Goal: Task Accomplishment & Management: Manage account settings

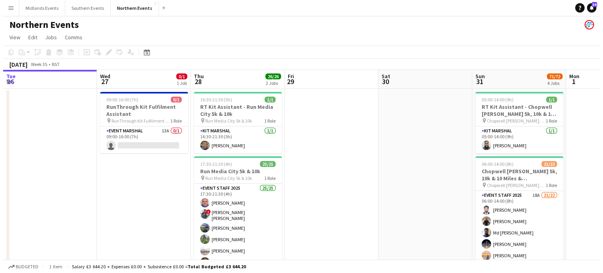
scroll to position [0, 188]
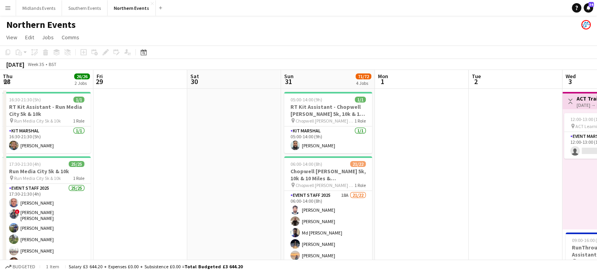
click at [9, 11] on app-icon "Menu" at bounding box center [8, 8] width 6 height 6
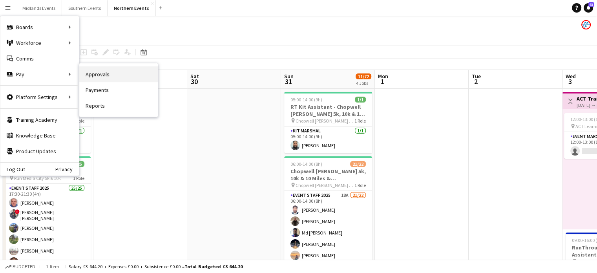
click at [95, 69] on link "Approvals" at bounding box center [118, 74] width 78 height 16
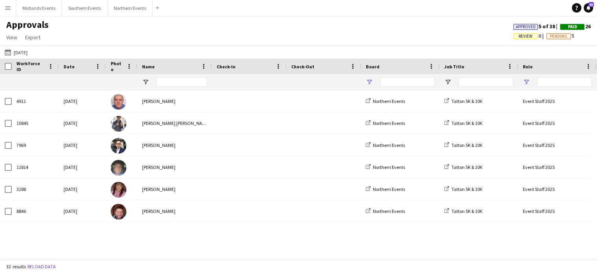
type input "**"
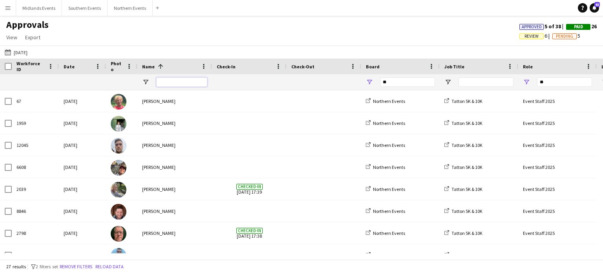
click at [171, 83] on input "Name Filter Input" at bounding box center [181, 81] width 51 height 9
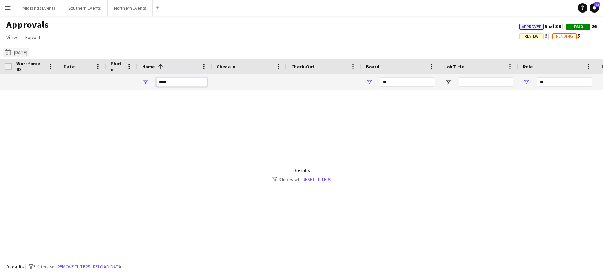
type input "****"
click at [28, 49] on button "20-08-2025 20-08-2025" at bounding box center [16, 51] width 26 height 9
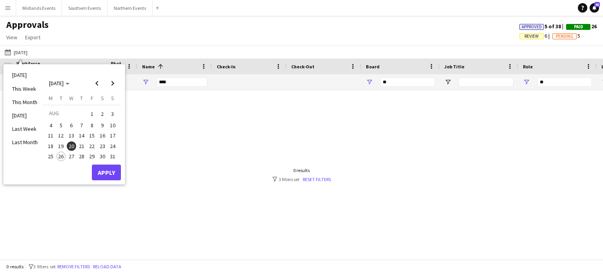
click at [113, 115] on span "3" at bounding box center [112, 113] width 9 height 11
click at [108, 174] on button "Apply" at bounding box center [106, 172] width 29 height 16
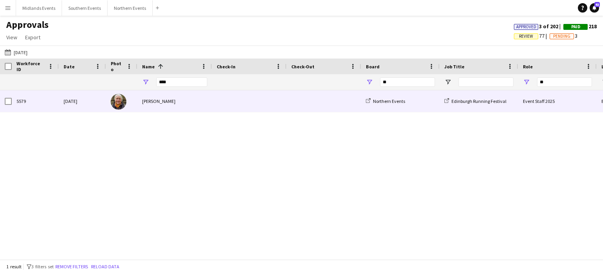
click at [155, 97] on div "Miss hewison" at bounding box center [174, 101] width 75 height 22
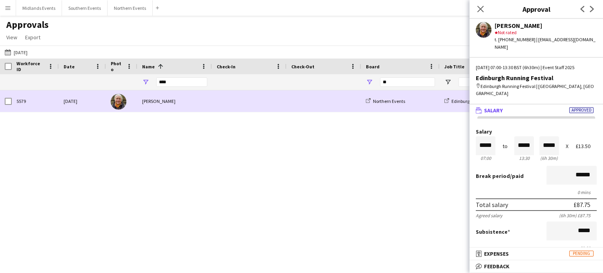
click at [155, 101] on div "Miss hewison" at bounding box center [174, 101] width 75 height 22
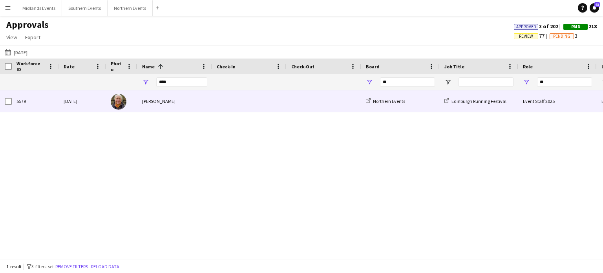
click at [155, 101] on div "Miss hewison" at bounding box center [174, 101] width 75 height 22
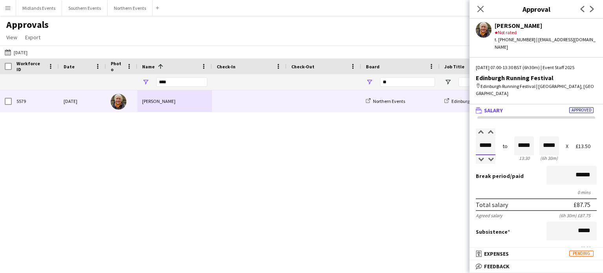
drag, startPoint x: 492, startPoint y: 131, endPoint x: 469, endPoint y: 131, distance: 22.8
click at [469, 131] on body "Menu Boards Boards Boards All jobs Status Workforce Workforce My Workforce Recr…" at bounding box center [301, 136] width 603 height 273
type input "*****"
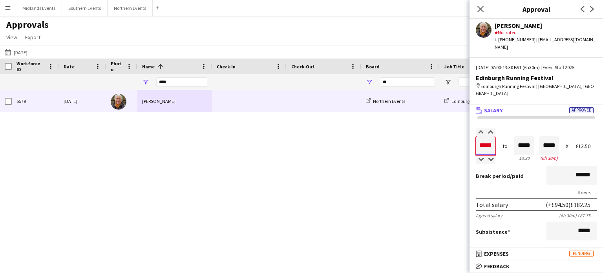
type input "*****"
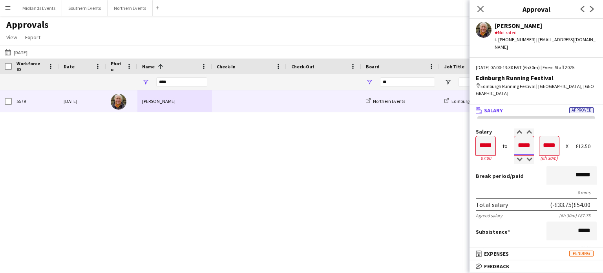
type input "*****"
click at [539, 128] on div at bounding box center [544, 132] width 10 height 8
type input "*****"
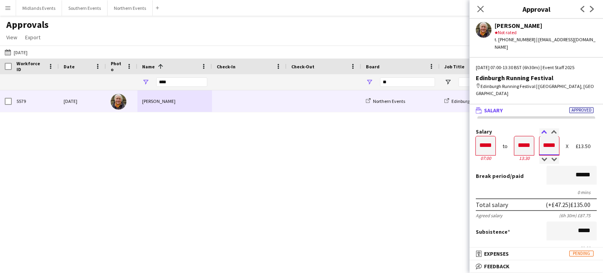
type input "*****"
click at [539, 128] on div at bounding box center [544, 132] width 10 height 8
type input "*****"
click at [539, 128] on div at bounding box center [544, 132] width 10 height 8
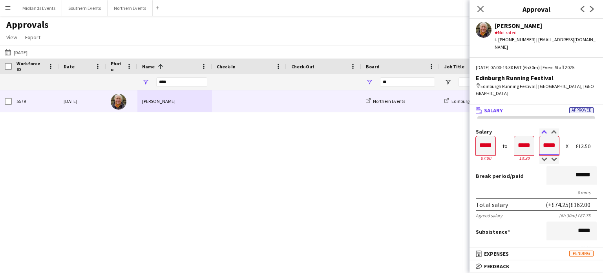
type input "*****"
click at [539, 128] on div at bounding box center [544, 132] width 10 height 8
type input "*****"
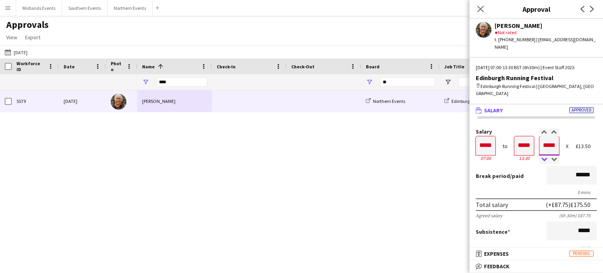
click at [541, 156] on div at bounding box center [544, 160] width 10 height 8
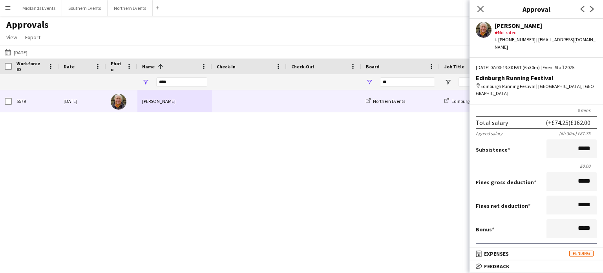
scroll to position [80, 0]
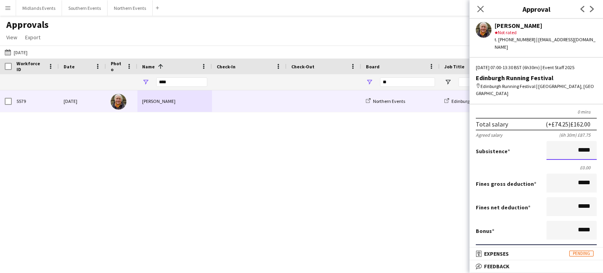
drag, startPoint x: 567, startPoint y: 137, endPoint x: 597, endPoint y: 137, distance: 30.2
click at [596, 137] on mat-expansion-panel "wallet Salary Approved Salary ***** 07:00 to ***** 13:30 ***** (6h 30m) X £13.5…" at bounding box center [535, 175] width 133 height 143
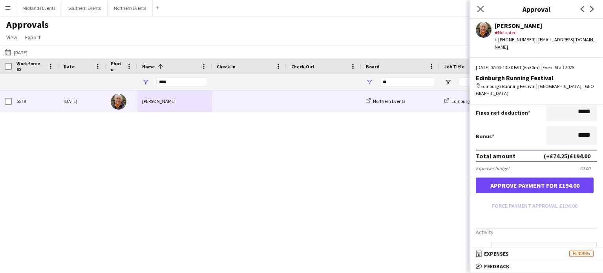
scroll to position [174, 0]
type input "******"
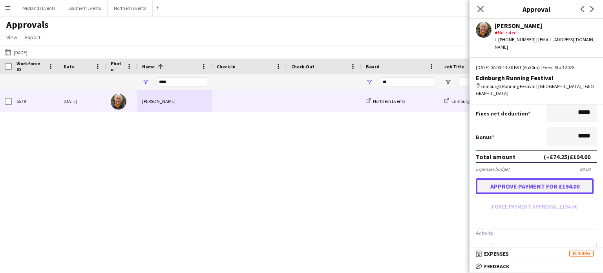
click at [555, 178] on button "Approve payment for £194.00" at bounding box center [535, 186] width 118 height 16
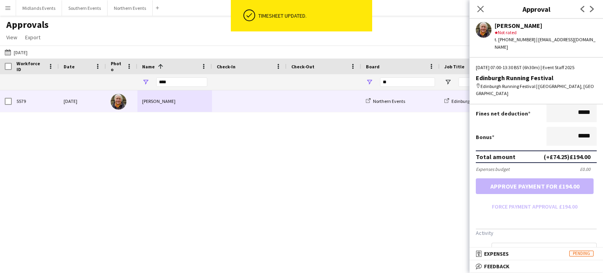
click at [8, 3] on button "Menu" at bounding box center [8, 8] width 16 height 16
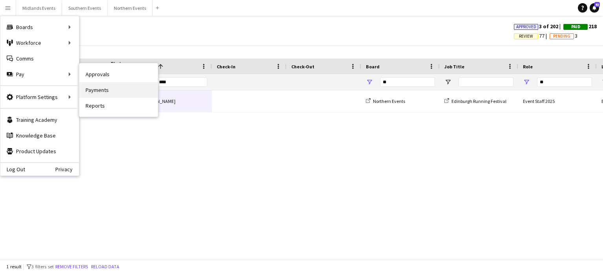
click at [99, 93] on link "Payments" at bounding box center [118, 90] width 78 height 16
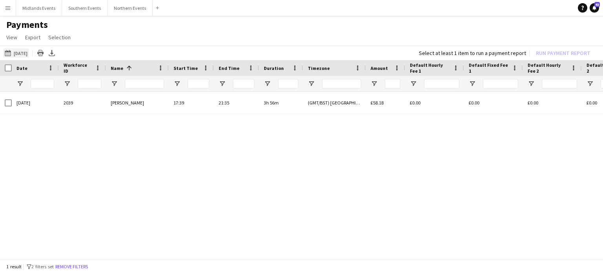
click at [20, 51] on button "20-08-2025 20-08-2025" at bounding box center [16, 52] width 26 height 9
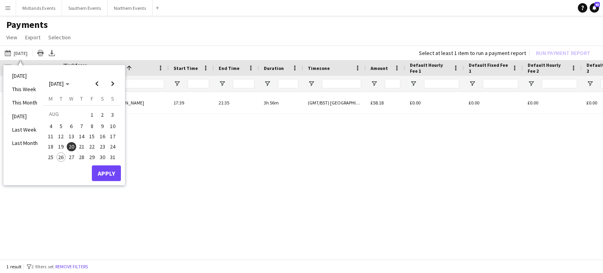
click at [115, 113] on span "3" at bounding box center [112, 114] width 9 height 11
click at [107, 168] on button "Apply" at bounding box center [106, 173] width 29 height 16
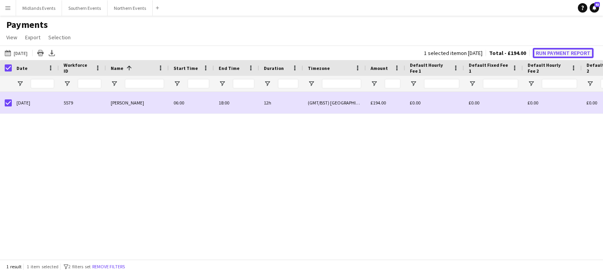
click at [549, 51] on button "Run Payment Report" at bounding box center [562, 53] width 61 height 10
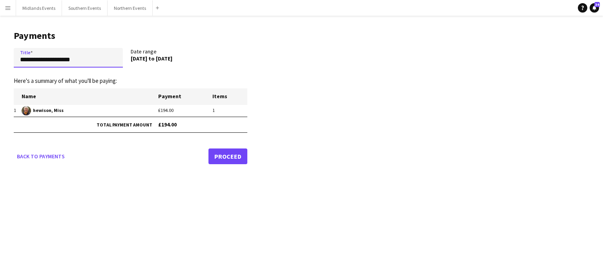
drag, startPoint x: 84, startPoint y: 58, endPoint x: 15, endPoint y: 60, distance: 69.5
click at [15, 60] on input "**********" at bounding box center [68, 58] width 109 height 20
type input "**********"
click at [235, 153] on link "Proceed" at bounding box center [227, 156] width 39 height 16
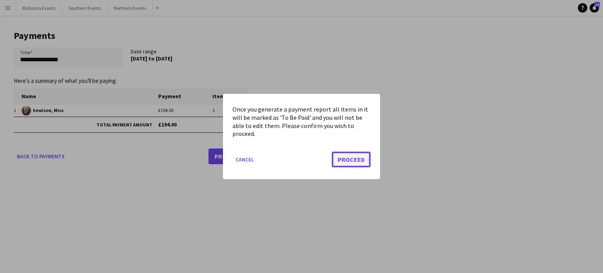
click at [358, 163] on button "Proceed" at bounding box center [351, 159] width 39 height 16
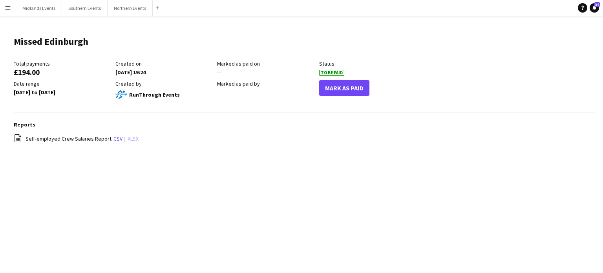
click at [128, 138] on link "xlsx" at bounding box center [133, 138] width 11 height 7
click at [330, 89] on button "Mark As Paid" at bounding box center [344, 88] width 50 height 16
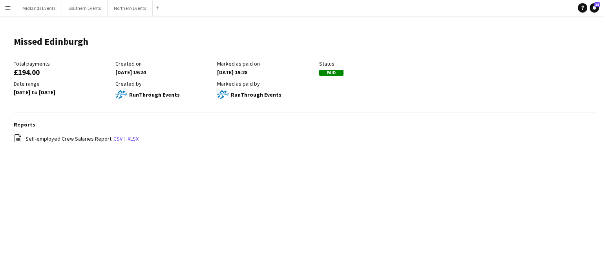
click at [8, 4] on button "Menu" at bounding box center [8, 8] width 16 height 16
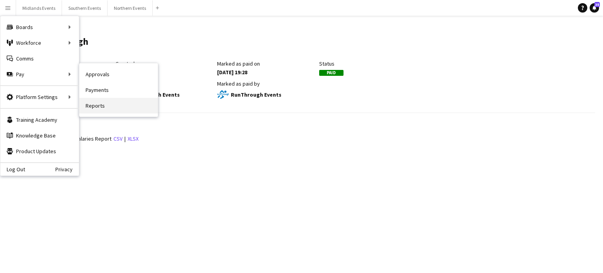
click at [96, 106] on link "Reports" at bounding box center [118, 106] width 78 height 16
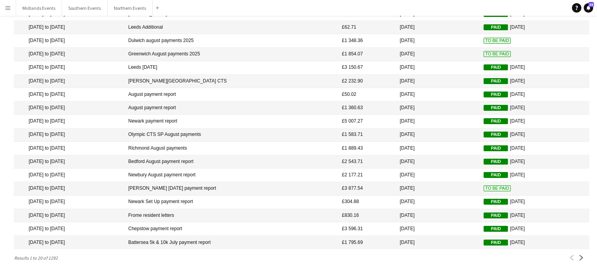
scroll to position [89, 0]
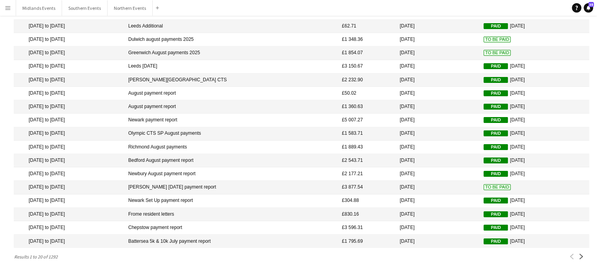
click at [580, 256] on app-icon "Next" at bounding box center [580, 255] width 5 height 5
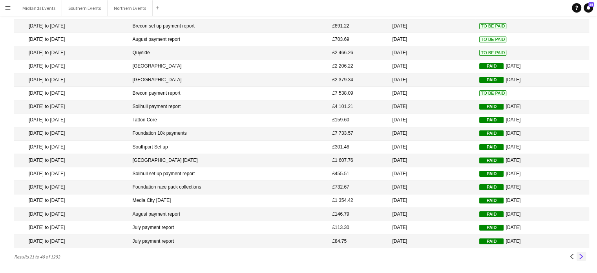
click at [583, 255] on app-icon "Next" at bounding box center [580, 255] width 5 height 5
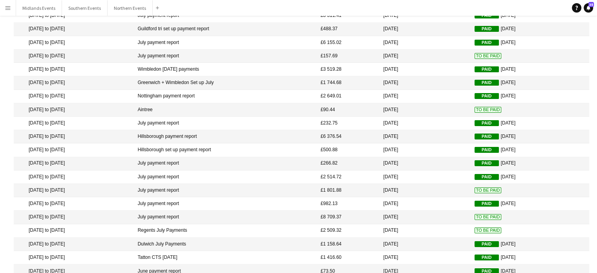
scroll to position [56, 0]
click at [80, 111] on mat-cell "20 Jul 2025 to 20 Jul 2025" at bounding box center [74, 110] width 120 height 13
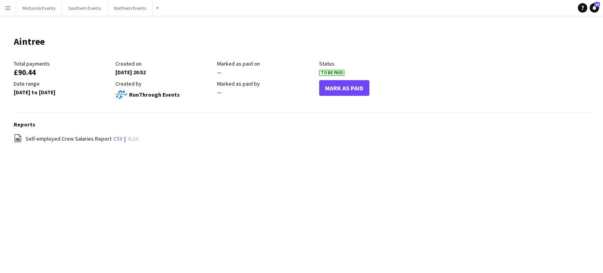
click at [128, 135] on link "xlsx" at bounding box center [133, 138] width 11 height 7
click at [340, 86] on button "Mark As Paid" at bounding box center [344, 88] width 50 height 16
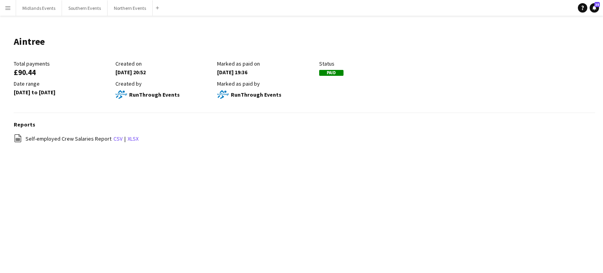
click at [6, 4] on button "Menu" at bounding box center [8, 8] width 16 height 16
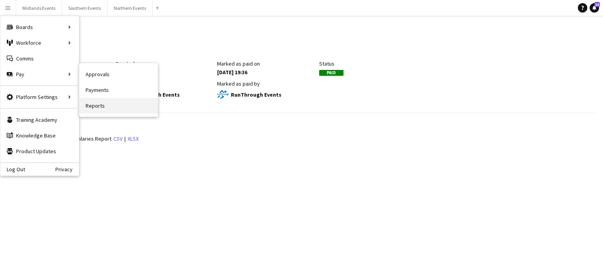
click at [93, 106] on link "Reports" at bounding box center [118, 106] width 78 height 16
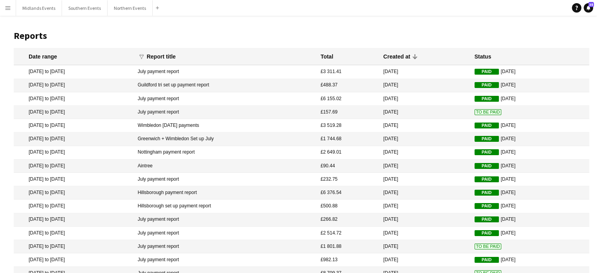
click at [75, 111] on mat-cell "30 Jul 2025 to 30 Jul 2025" at bounding box center [74, 112] width 120 height 13
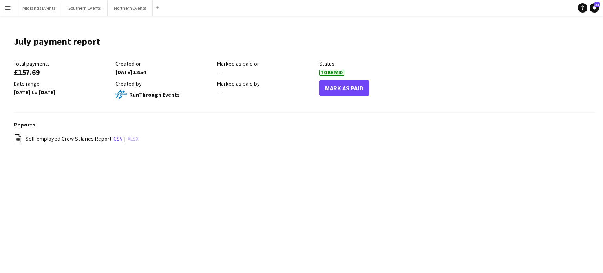
click at [128, 137] on link "xlsx" at bounding box center [133, 138] width 11 height 7
click at [7, 7] on app-icon "Menu" at bounding box center [8, 8] width 6 height 6
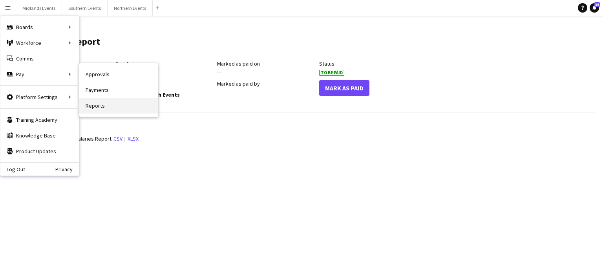
click at [96, 102] on link "Reports" at bounding box center [118, 106] width 78 height 16
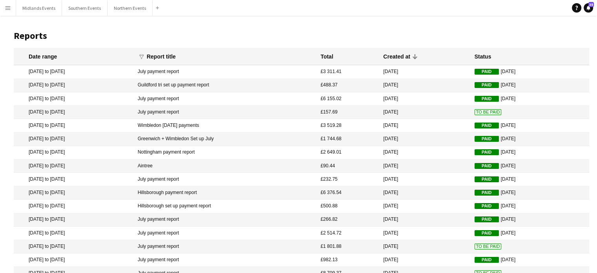
click at [173, 71] on mat-cell "July payment report" at bounding box center [225, 71] width 183 height 13
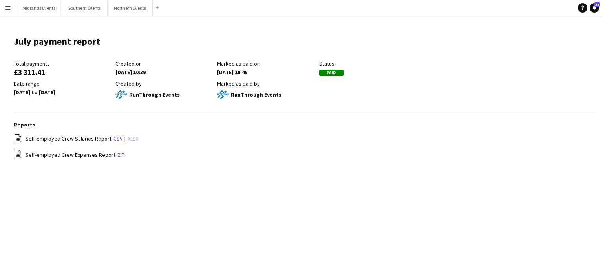
click at [131, 136] on link "xlsx" at bounding box center [133, 138] width 11 height 7
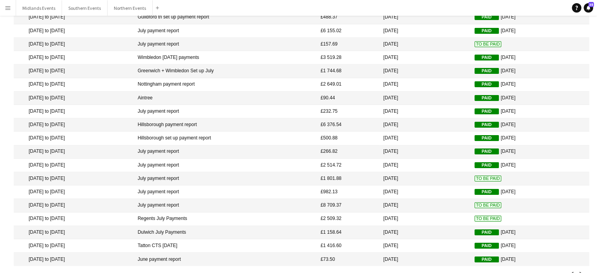
scroll to position [89, 0]
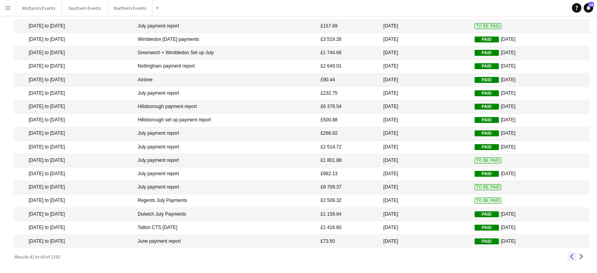
drag, startPoint x: 569, startPoint y: 251, endPoint x: 570, endPoint y: 256, distance: 4.9
click at [570, 256] on app-icon "Previous" at bounding box center [571, 255] width 5 height 5
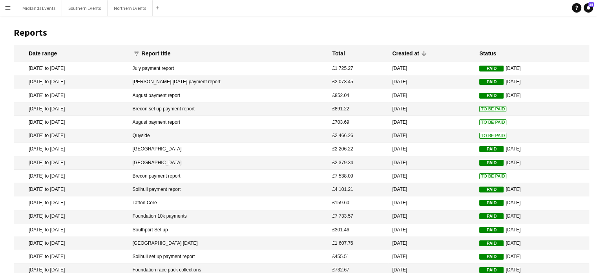
scroll to position [0, 0]
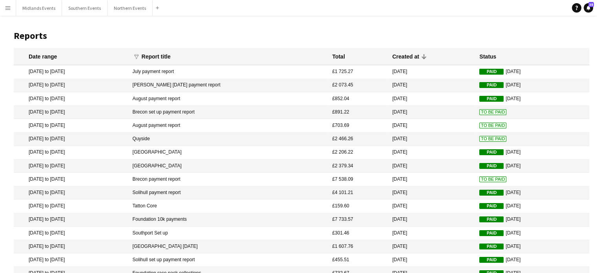
click at [479, 140] on span "To Be Paid" at bounding box center [492, 139] width 27 height 6
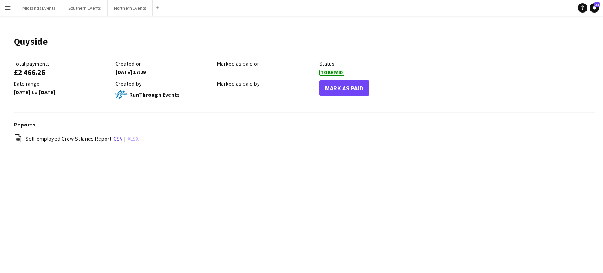
click at [130, 138] on link "xlsx" at bounding box center [133, 138] width 11 height 7
click at [328, 86] on button "Mark As Paid" at bounding box center [344, 88] width 50 height 16
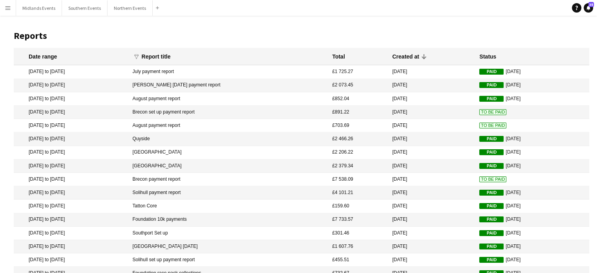
scroll to position [89, 0]
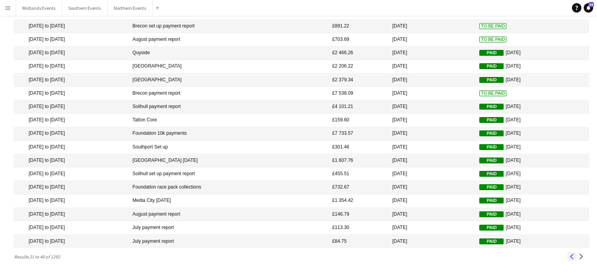
click at [570, 254] on app-icon "Previous" at bounding box center [571, 255] width 5 height 5
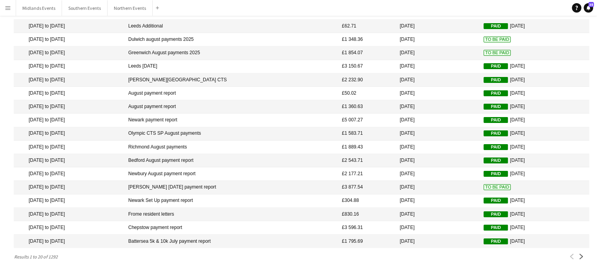
drag, startPoint x: 596, startPoint y: 240, endPoint x: 592, endPoint y: 176, distance: 64.1
click at [592, 176] on main "Reports Date range funnel Filter magnifier Clear View Results Report title Tota…" at bounding box center [298, 101] width 597 height 343
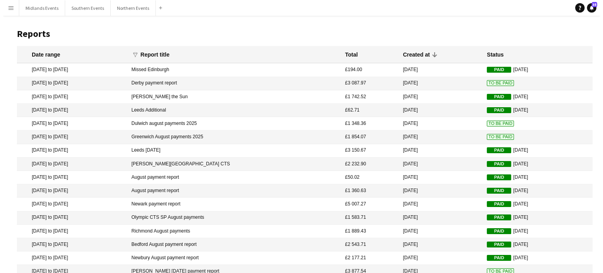
scroll to position [0, 0]
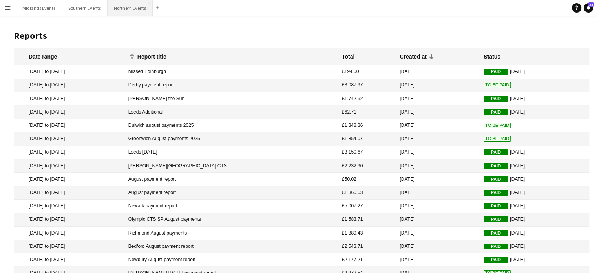
click at [118, 9] on button "Northern Events Close" at bounding box center [130, 7] width 45 height 15
click at [122, 9] on button "Northern Events Close" at bounding box center [130, 7] width 45 height 15
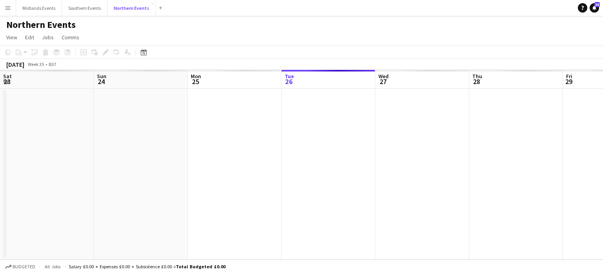
scroll to position [0, 188]
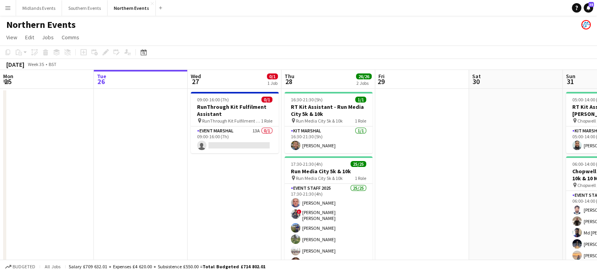
click at [4, 9] on button "Menu" at bounding box center [8, 8] width 16 height 16
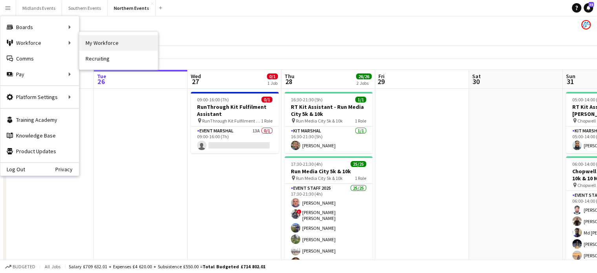
click at [99, 42] on link "My Workforce" at bounding box center [118, 43] width 78 height 16
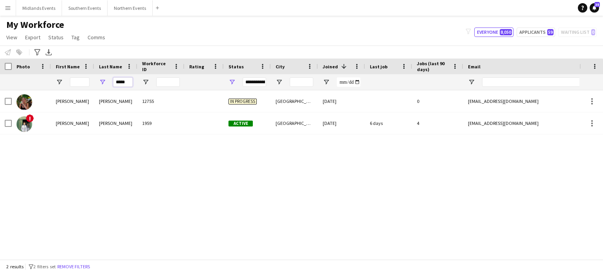
click at [127, 85] on input "*****" at bounding box center [123, 81] width 20 height 9
click at [78, 81] on input "First Name Filter Input" at bounding box center [80, 81] width 20 height 9
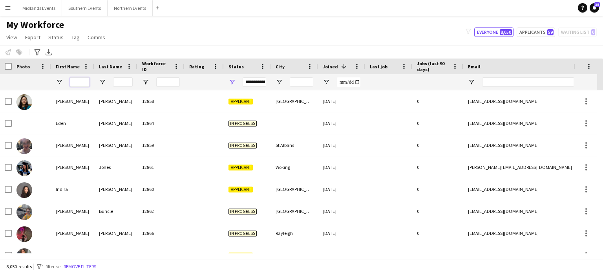
click at [78, 81] on input "First Name Filter Input" at bounding box center [80, 81] width 20 height 9
type input "******"
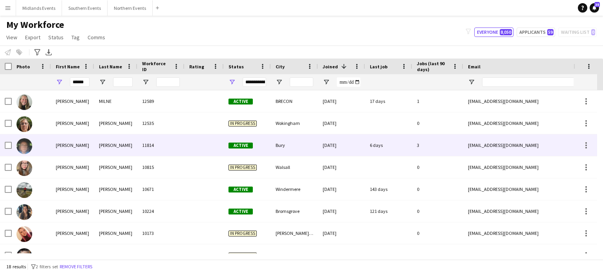
click at [105, 146] on div "[PERSON_NAME]" at bounding box center [115, 145] width 43 height 22
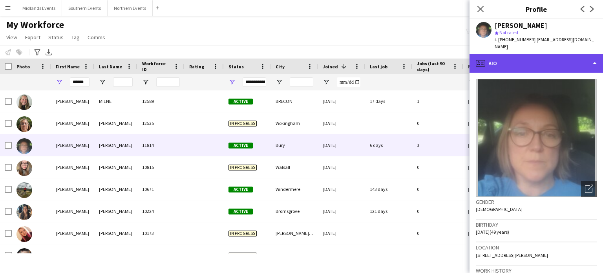
click at [581, 55] on div "profile Bio" at bounding box center [535, 63] width 133 height 19
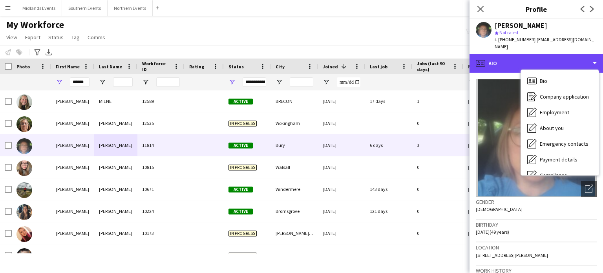
scroll to position [74, 0]
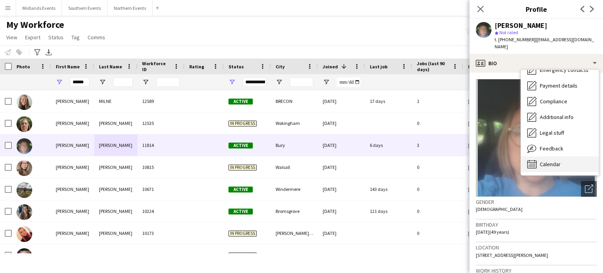
click at [563, 156] on div "Calendar Calendar" at bounding box center [560, 164] width 78 height 16
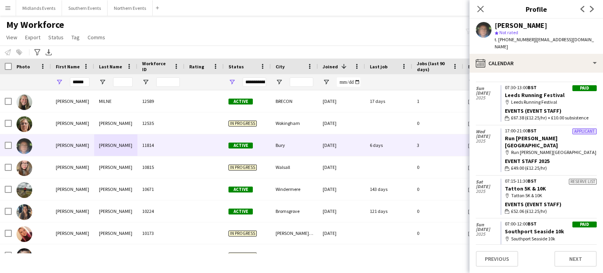
scroll to position [707, 0]
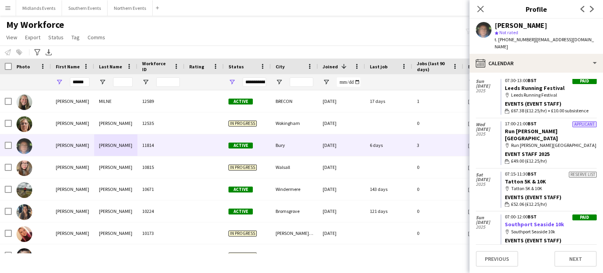
click at [549, 221] on link "Southport Seaside 10k" at bounding box center [534, 224] width 59 height 7
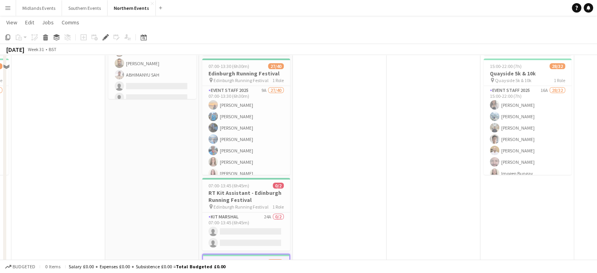
scroll to position [114, 0]
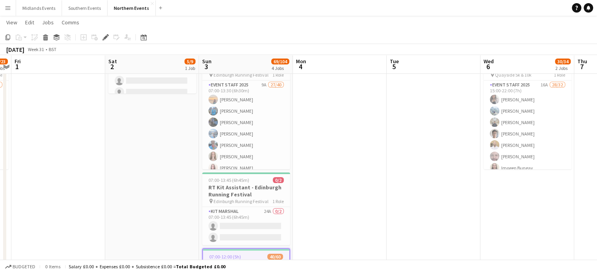
click at [11, 10] on app-icon "Menu" at bounding box center [8, 8] width 6 height 6
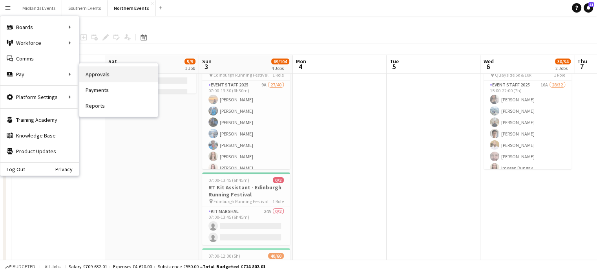
click at [93, 77] on link "Approvals" at bounding box center [118, 74] width 78 height 16
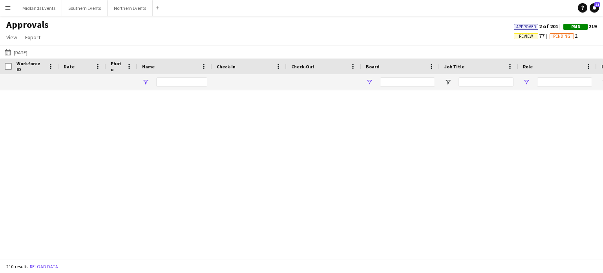
type input "****"
type input "**"
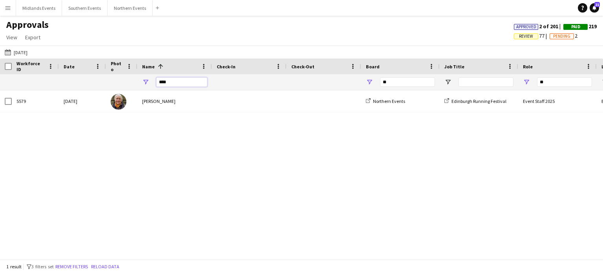
click at [177, 81] on input "****" at bounding box center [181, 81] width 51 height 9
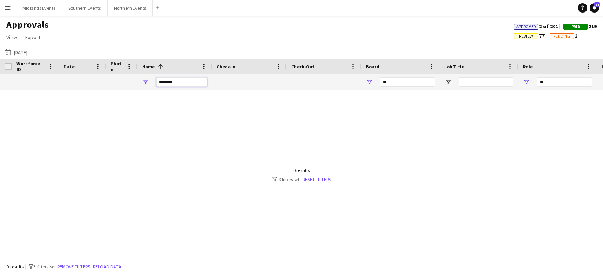
click at [162, 80] on input "*******" at bounding box center [181, 81] width 51 height 9
type input "******"
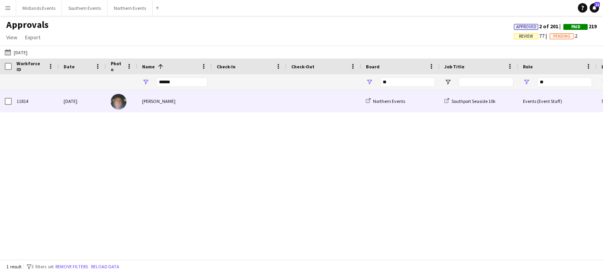
click at [164, 98] on div "[PERSON_NAME]" at bounding box center [174, 101] width 75 height 22
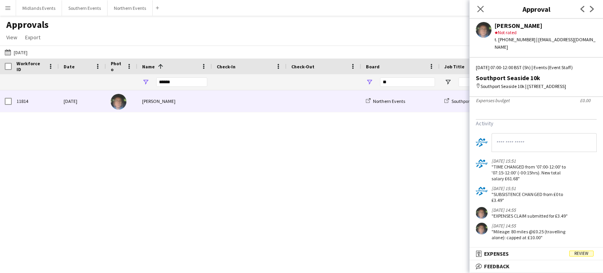
scroll to position [160, 0]
click at [477, 11] on icon "Close pop-in" at bounding box center [479, 8] width 7 height 7
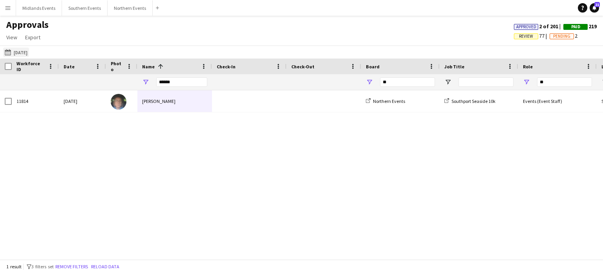
click at [29, 53] on button "[DATE] [DATE]" at bounding box center [16, 51] width 26 height 9
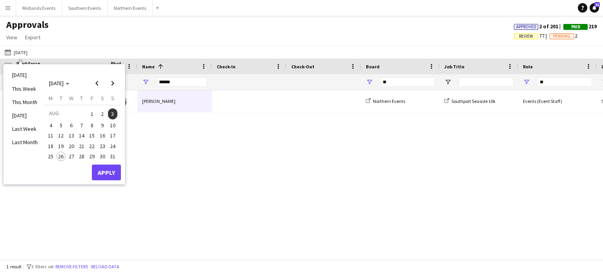
click at [112, 124] on span "10" at bounding box center [112, 124] width 9 height 9
click at [109, 179] on button "Apply" at bounding box center [106, 172] width 29 height 16
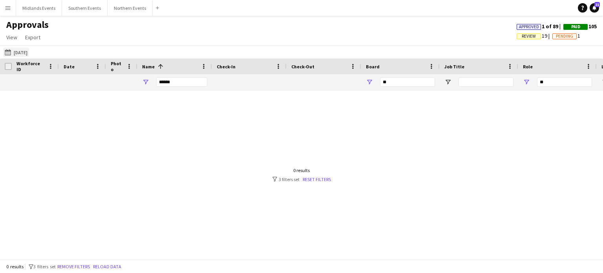
click at [29, 53] on button "[DATE] [DATE]" at bounding box center [16, 51] width 26 height 9
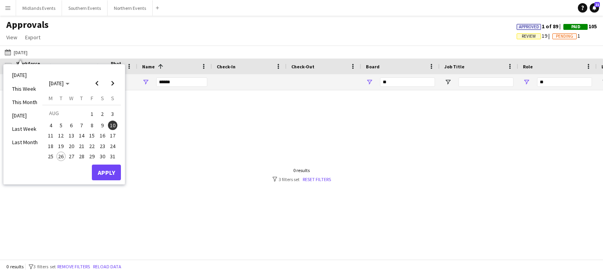
click at [103, 126] on span "9" at bounding box center [102, 124] width 9 height 9
click at [111, 175] on button "Apply" at bounding box center [106, 172] width 29 height 16
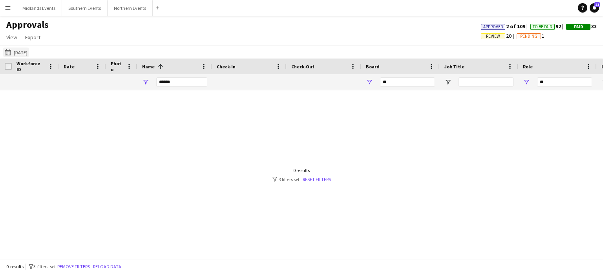
click at [29, 50] on button "[DATE] [DATE]" at bounding box center [16, 51] width 26 height 9
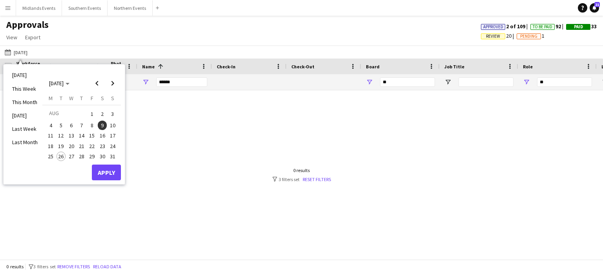
click at [73, 134] on span "13" at bounding box center [71, 135] width 9 height 9
click at [108, 169] on button "Apply" at bounding box center [106, 172] width 29 height 16
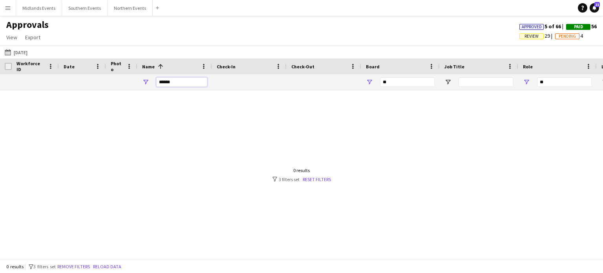
click at [175, 84] on input "******" at bounding box center [181, 81] width 51 height 9
click at [29, 52] on button "[DATE] [DATE]" at bounding box center [16, 51] width 26 height 9
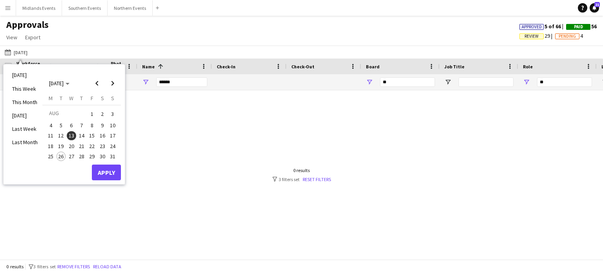
click at [73, 146] on span "20" at bounding box center [71, 145] width 9 height 9
click at [109, 173] on button "Apply" at bounding box center [106, 172] width 29 height 16
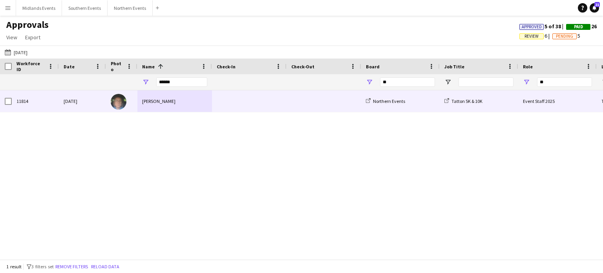
click at [156, 102] on div "[PERSON_NAME]" at bounding box center [174, 101] width 75 height 22
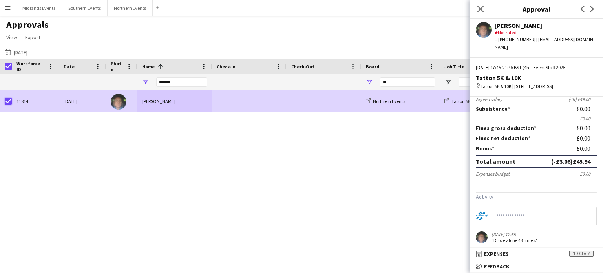
scroll to position [0, 0]
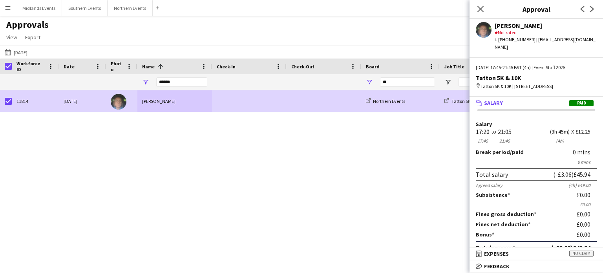
drag, startPoint x: 539, startPoint y: 26, endPoint x: 488, endPoint y: 26, distance: 50.6
click at [488, 26] on div "[PERSON_NAME] star Not rated t. [PHONE_NUMBER] | [EMAIL_ADDRESS][DOMAIN_NAME]" at bounding box center [535, 35] width 133 height 32
copy div "[PERSON_NAME]"
drag, startPoint x: 596, startPoint y: 39, endPoint x: 531, endPoint y: 44, distance: 64.9
click at [531, 44] on div "[PERSON_NAME] star Not rated t. [PHONE_NUMBER] | [EMAIL_ADDRESS][DOMAIN_NAME] […" at bounding box center [535, 146] width 133 height 254
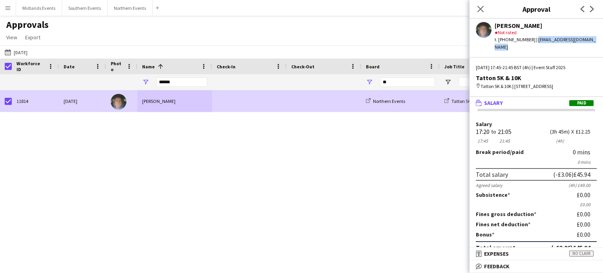
copy div "[EMAIL_ADDRESS][DOMAIN_NAME]"
click at [10, 11] on app-icon "Menu" at bounding box center [8, 8] width 6 height 6
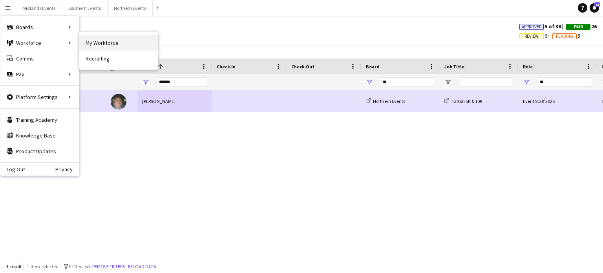
click at [91, 40] on link "My Workforce" at bounding box center [118, 43] width 78 height 16
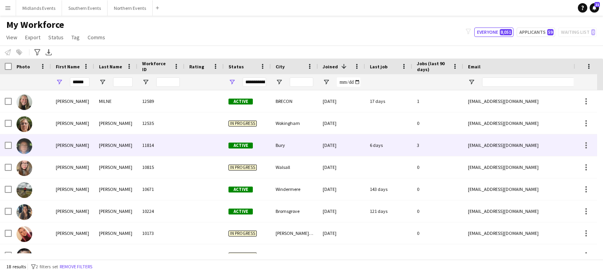
click at [112, 145] on div "[PERSON_NAME]" at bounding box center [115, 145] width 43 height 22
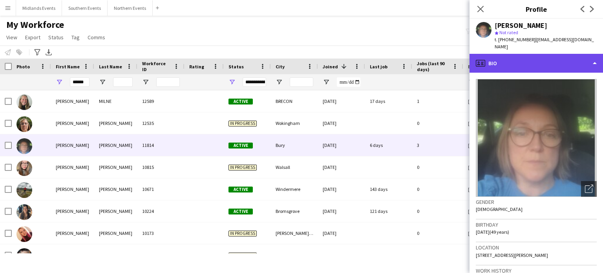
click at [580, 56] on div "profile Bio" at bounding box center [535, 63] width 133 height 19
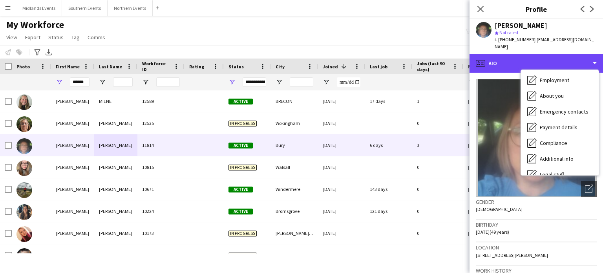
scroll to position [33, 0]
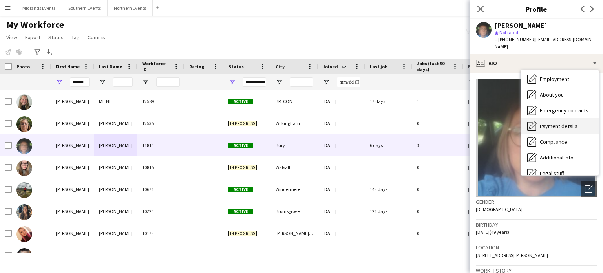
click at [572, 122] on span "Payment details" at bounding box center [558, 125] width 38 height 7
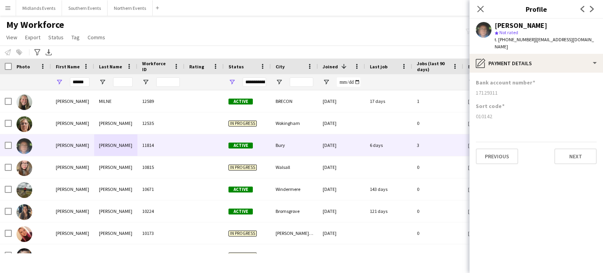
drag, startPoint x: 493, startPoint y: 108, endPoint x: 472, endPoint y: 113, distance: 21.1
click at [472, 113] on app-section-data-types "Bank account number [FINANCIAL_ID] Sort code [FINANCIAL_ID] Previous Next" at bounding box center [535, 173] width 133 height 200
copy div "010142"
drag, startPoint x: 502, startPoint y: 87, endPoint x: 474, endPoint y: 89, distance: 28.3
click at [474, 89] on app-section-data-types "Bank account number [FINANCIAL_ID] Sort code [FINANCIAL_ID] Previous Next" at bounding box center [535, 173] width 133 height 200
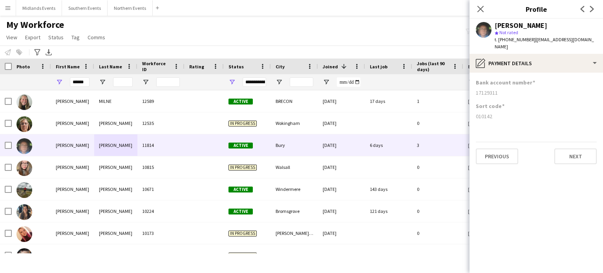
copy div "17129311"
drag, startPoint x: 493, startPoint y: 109, endPoint x: 472, endPoint y: 111, distance: 20.9
click at [472, 111] on app-section-data-types "Bank account number [FINANCIAL_ID] Sort code [FINANCIAL_ID] Previous Next" at bounding box center [535, 173] width 133 height 200
copy div "010142"
drag, startPoint x: 88, startPoint y: 83, endPoint x: 67, endPoint y: 82, distance: 21.6
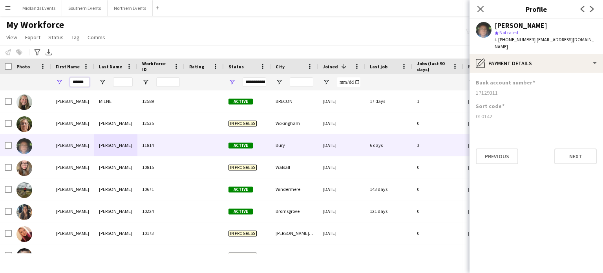
click at [67, 82] on div "******" at bounding box center [72, 82] width 43 height 16
paste input "First Name Filter Input"
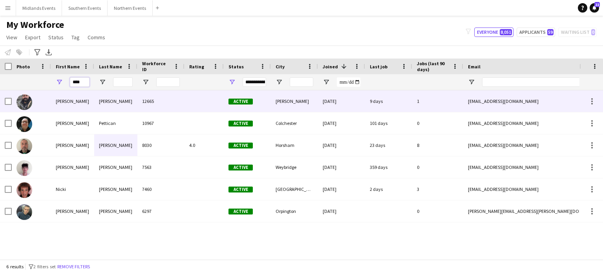
type input "****"
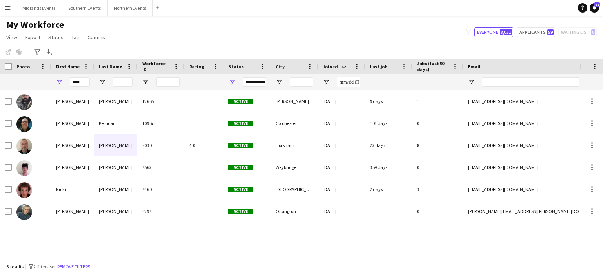
click at [6, 6] on app-icon "Menu" at bounding box center [8, 8] width 6 height 6
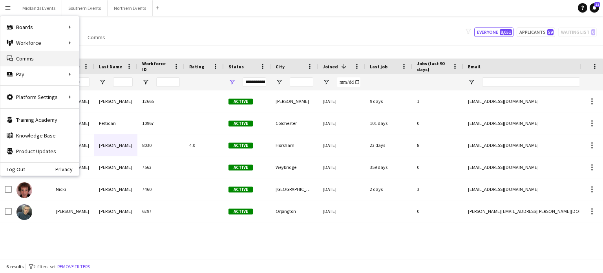
click at [21, 56] on link "Comms Comms" at bounding box center [39, 59] width 78 height 16
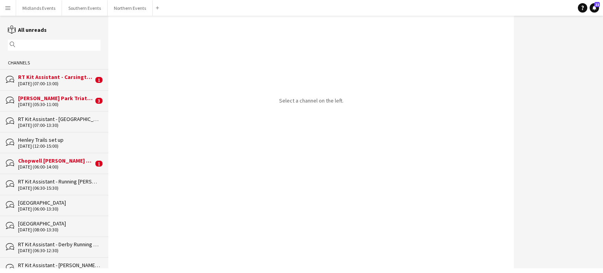
click at [28, 42] on input "text" at bounding box center [57, 45] width 81 height 7
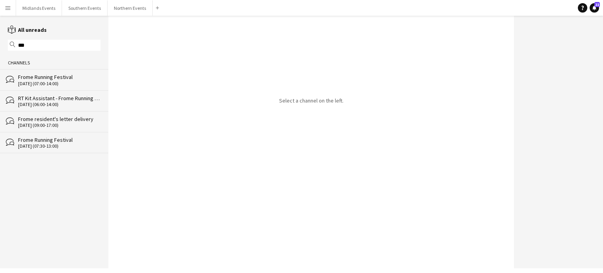
type input "***"
click at [39, 77] on div "Frome Running Festival" at bounding box center [59, 76] width 82 height 7
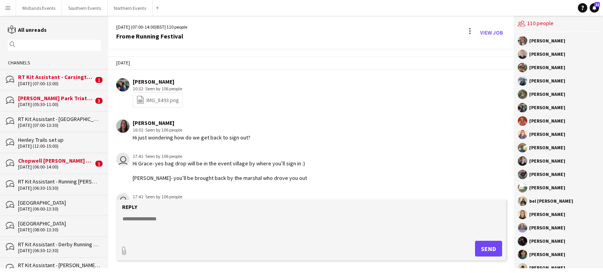
scroll to position [1184, 0]
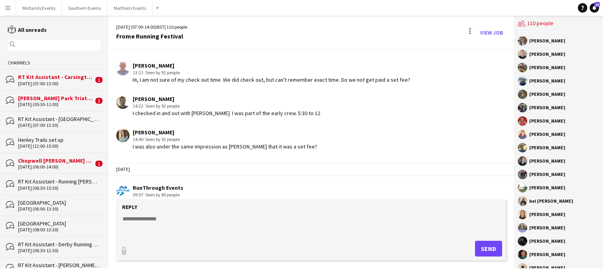
drag, startPoint x: 514, startPoint y: 185, endPoint x: 514, endPoint y: 191, distance: 5.9
click at [514, 191] on div "[PERSON_NAME] [PERSON_NAME] [PERSON_NAME] [PERSON_NAME] [PERSON_NAME] [PERSON_N…" at bounding box center [558, 150] width 89 height 236
drag, startPoint x: 514, startPoint y: 191, endPoint x: 512, endPoint y: 175, distance: 15.8
click at [512, 175] on div "[DATE] (07:00-14:00) BST | 110 people Frome Running Festival View Job [DATE] [G…" at bounding box center [355, 142] width 494 height 252
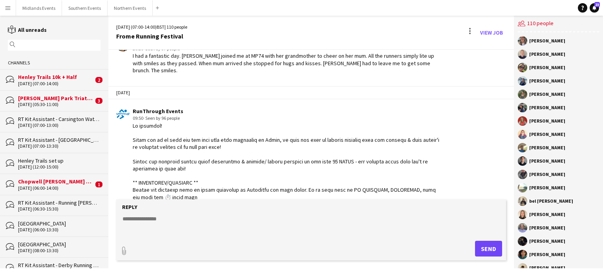
scroll to position [847, 0]
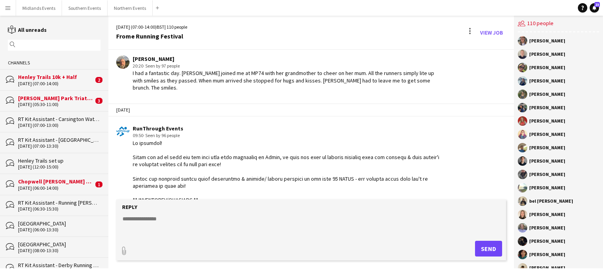
click at [432, 19] on div "[DATE] (07:00-14:00) BST | 110 people Frome Running Festival View Job" at bounding box center [310, 33] width 405 height 34
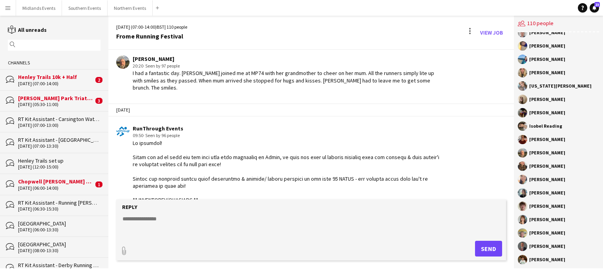
scroll to position [1239, 0]
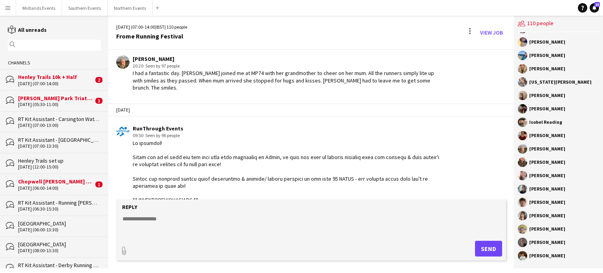
click at [7, 3] on button "Menu" at bounding box center [8, 8] width 16 height 16
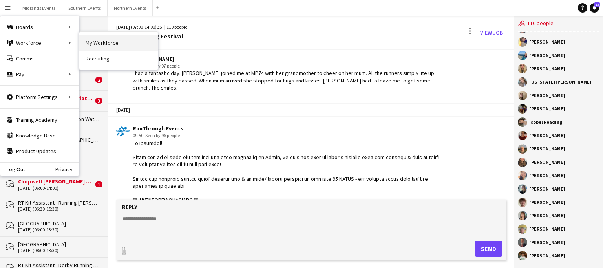
click at [102, 47] on link "My Workforce" at bounding box center [118, 43] width 78 height 16
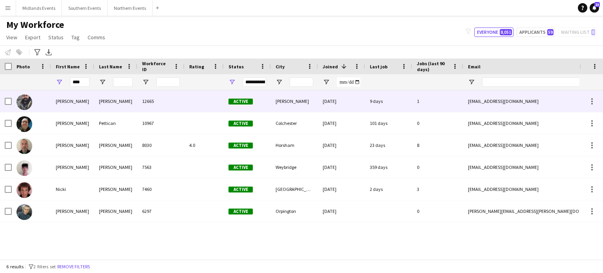
click at [105, 99] on div "[PERSON_NAME]" at bounding box center [115, 101] width 43 height 22
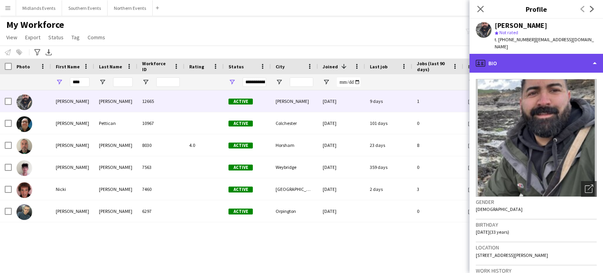
click at [593, 55] on div "profile Bio" at bounding box center [535, 63] width 133 height 19
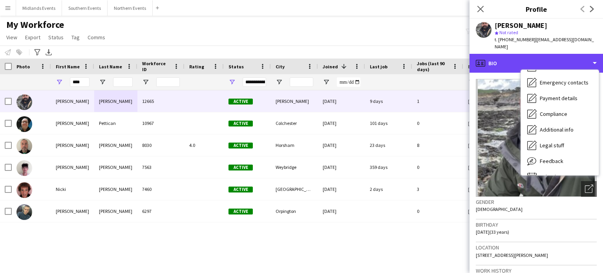
scroll to position [74, 0]
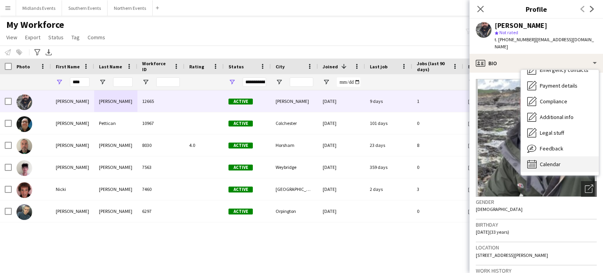
click at [569, 156] on div "Calendar Calendar" at bounding box center [560, 164] width 78 height 16
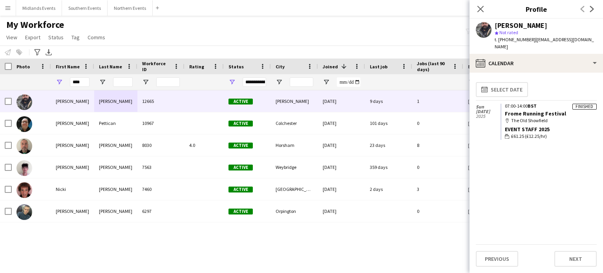
click at [537, 117] on div "map-marker The Old Showfield" at bounding box center [551, 120] width 92 height 7
click at [537, 110] on link "Frome Running Festival" at bounding box center [535, 113] width 61 height 7
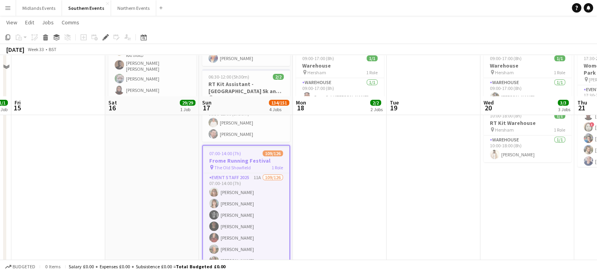
scroll to position [138, 0]
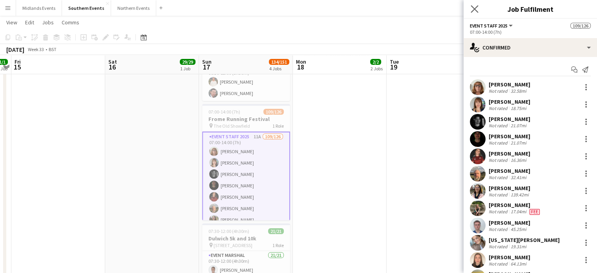
click at [476, 4] on app-icon "Close pop-in" at bounding box center [474, 9] width 11 height 11
